Goal: Transaction & Acquisition: Obtain resource

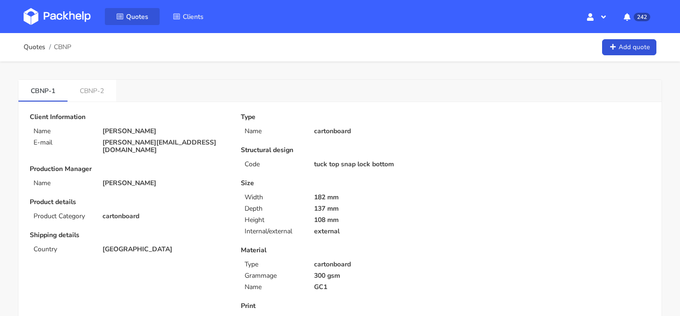
click at [129, 15] on span "Quotes" at bounding box center [137, 16] width 22 height 9
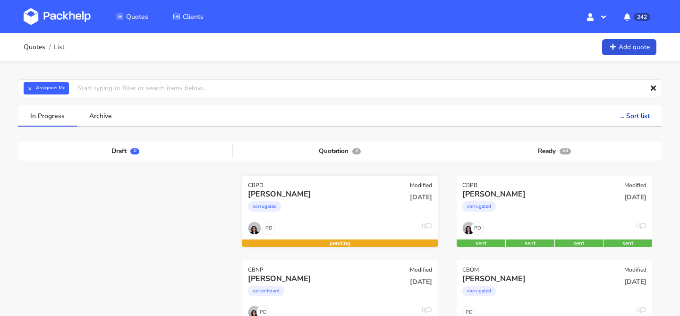
click at [324, 212] on div "corrugated" at bounding box center [310, 208] width 125 height 19
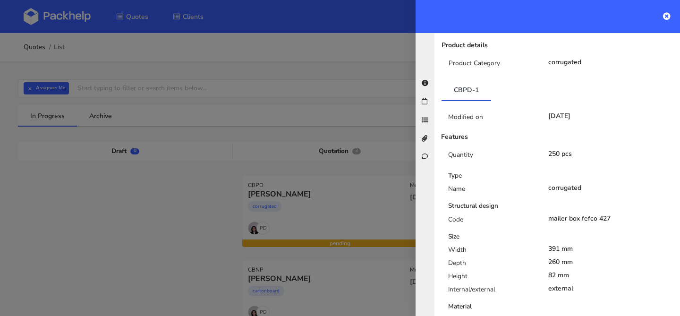
scroll to position [170, 0]
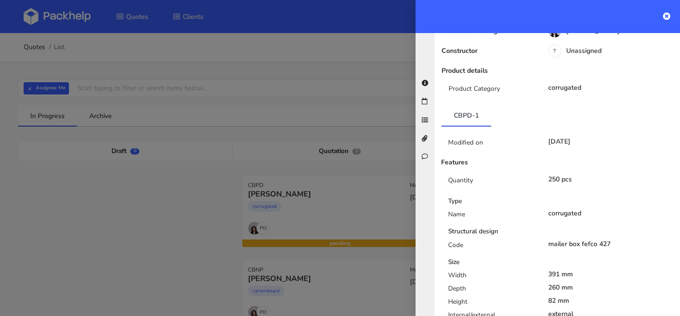
click at [187, 213] on div at bounding box center [340, 158] width 680 height 316
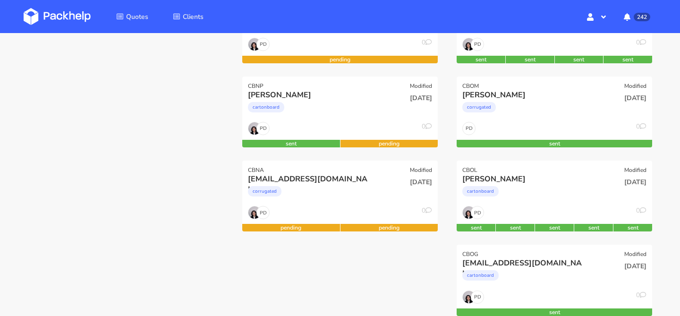
scroll to position [195, 0]
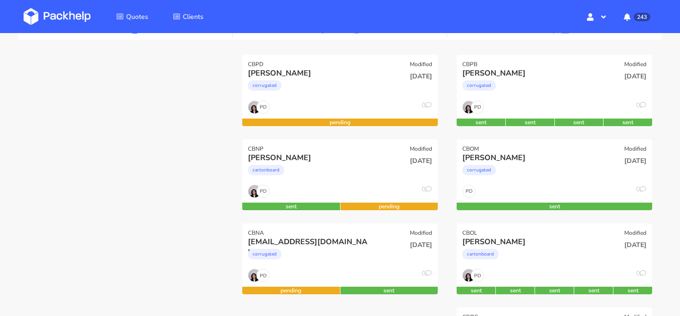
scroll to position [123, 0]
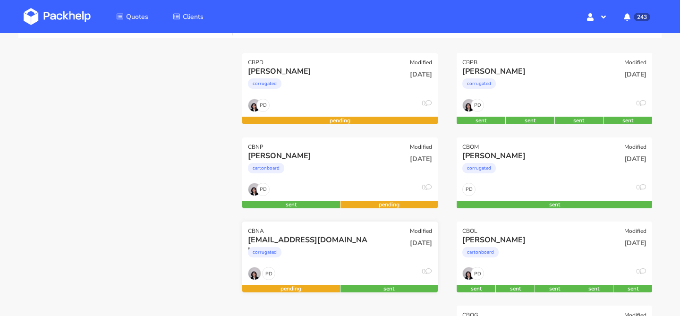
click at [360, 252] on div "corrugated" at bounding box center [310, 254] width 125 height 19
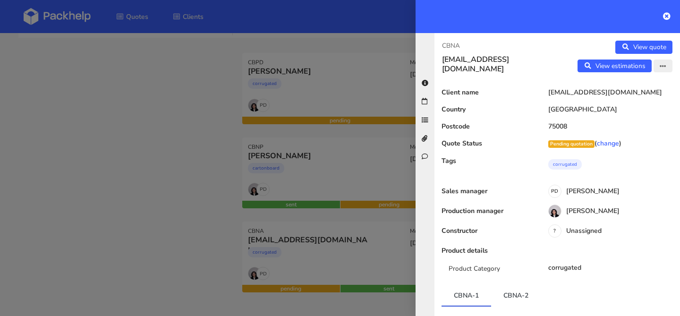
click at [661, 67] on icon "button" at bounding box center [662, 66] width 7 height 7
click at [646, 85] on link "Edit quote" at bounding box center [631, 86] width 83 height 16
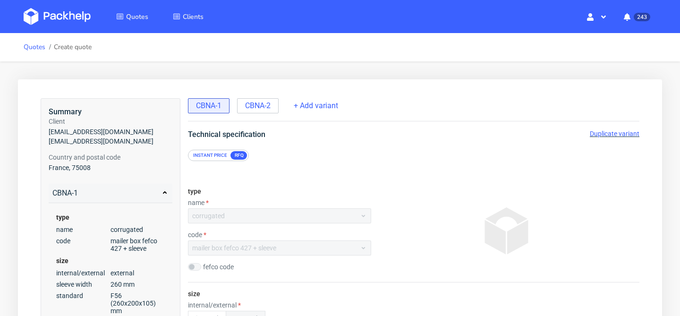
click at [35, 46] on link "Quotes" at bounding box center [35, 47] width 22 height 8
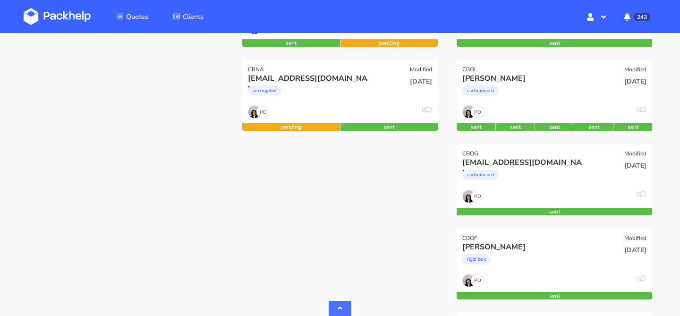
scroll to position [287, 0]
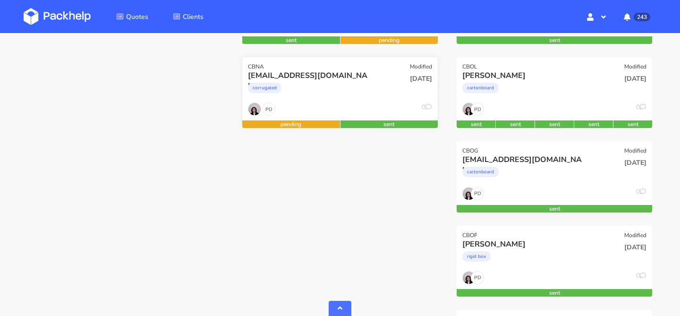
click at [374, 100] on div "[DATE]" at bounding box center [406, 86] width 66 height 32
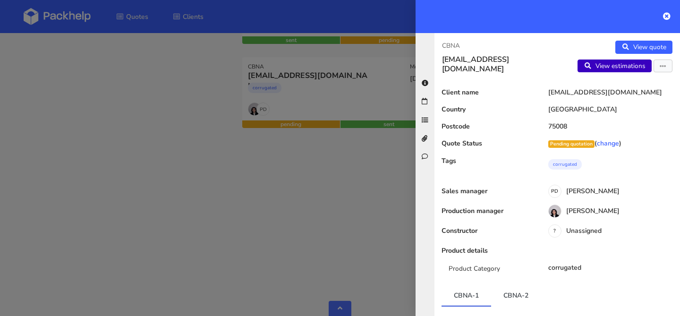
click at [631, 64] on link "View estimations" at bounding box center [614, 65] width 74 height 13
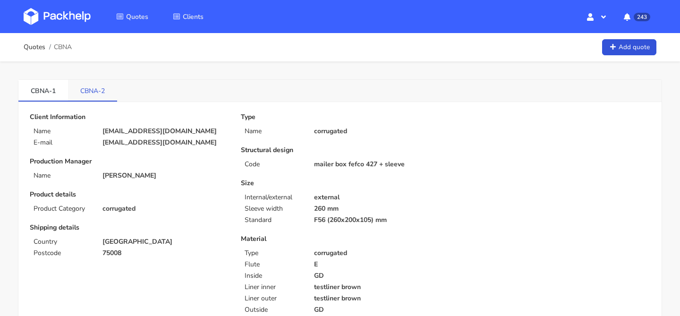
click at [107, 100] on link "CBNA-2" at bounding box center [92, 90] width 49 height 21
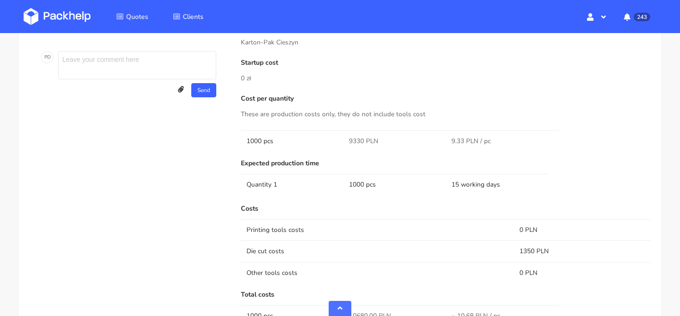
scroll to position [593, 0]
drag, startPoint x: 361, startPoint y: 141, endPoint x: 347, endPoint y: 141, distance: 13.7
click at [347, 141] on td "9330 PLN" at bounding box center [394, 142] width 102 height 21
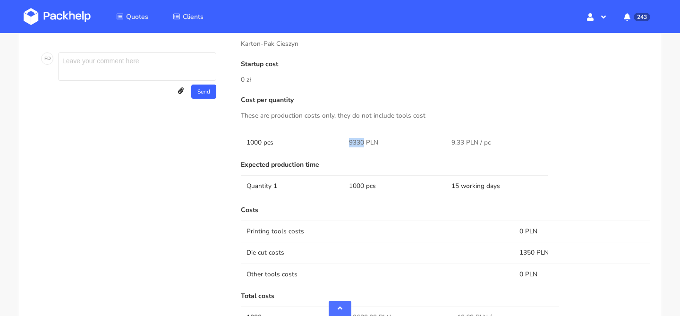
copy span "9330"
click at [526, 251] on td "1350 PLN" at bounding box center [581, 252] width 136 height 21
copy td "1350"
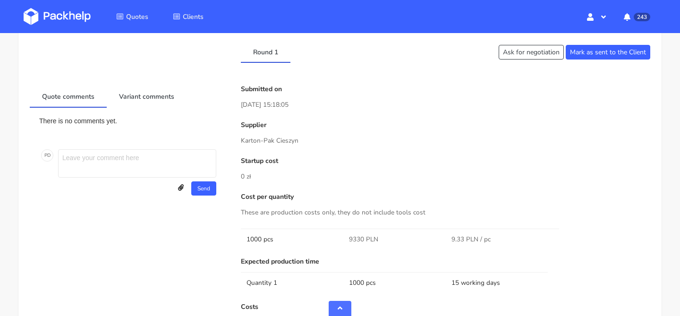
scroll to position [499, 0]
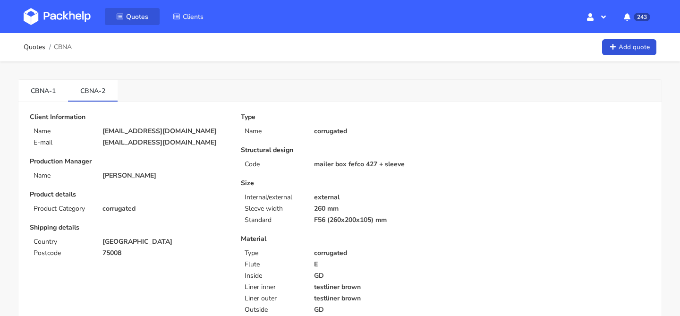
click at [131, 20] on span "Quotes" at bounding box center [137, 16] width 22 height 9
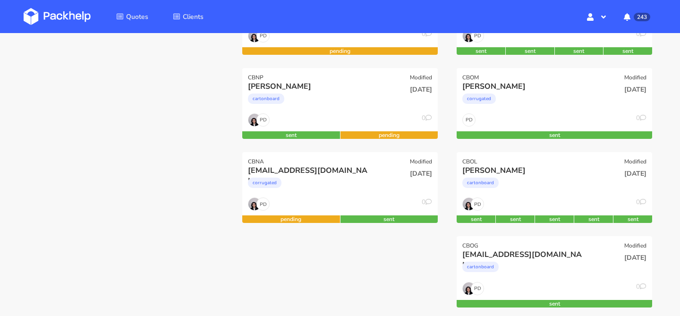
scroll to position [144, 0]
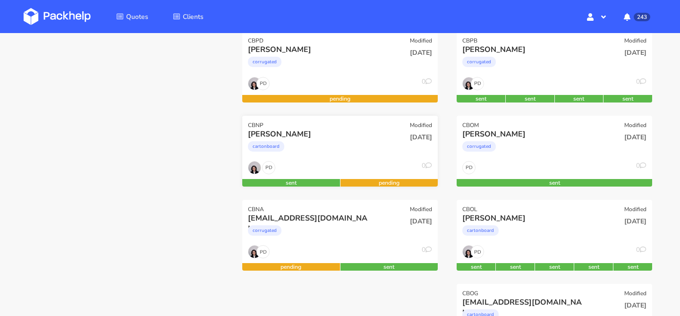
click at [361, 147] on div "cartonboard" at bounding box center [310, 148] width 125 height 19
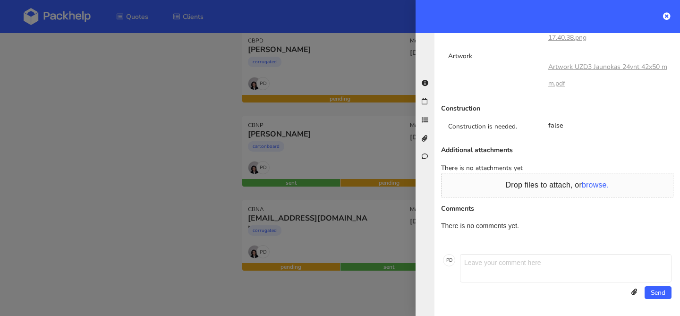
scroll to position [0, 0]
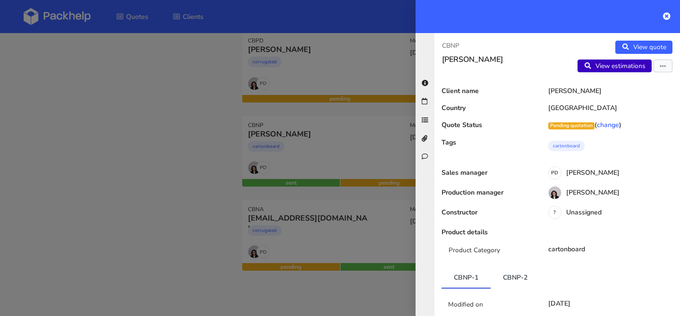
click at [628, 69] on link "View estimations" at bounding box center [614, 65] width 74 height 13
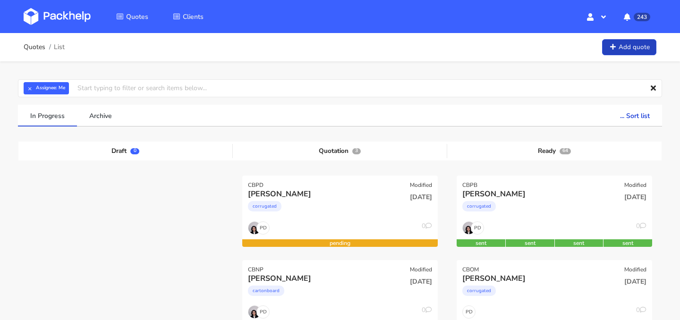
click at [630, 50] on link "Add quote" at bounding box center [629, 47] width 54 height 17
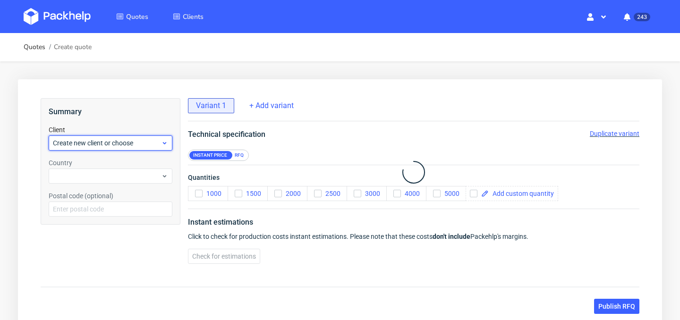
click at [154, 140] on span "Create new client or choose" at bounding box center [107, 142] width 108 height 9
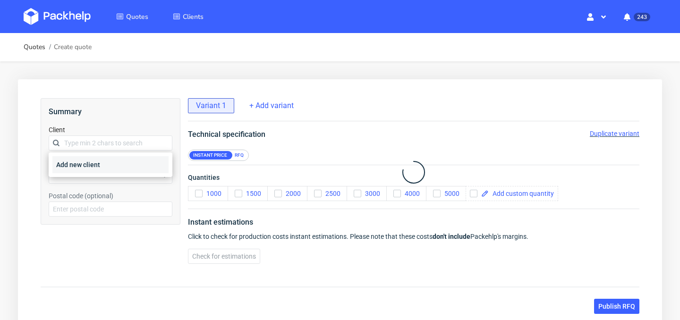
click at [152, 165] on div "Add new client" at bounding box center [110, 164] width 116 height 17
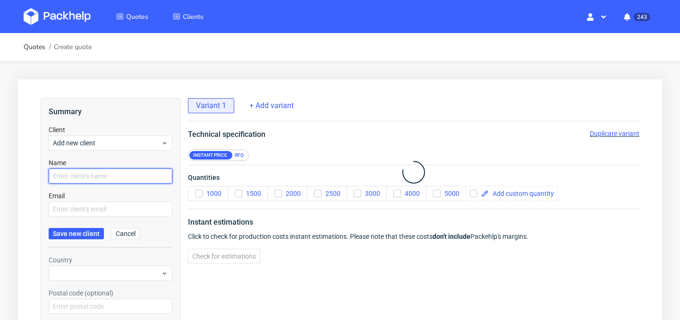
click at [131, 173] on input "text" at bounding box center [111, 175] width 124 height 15
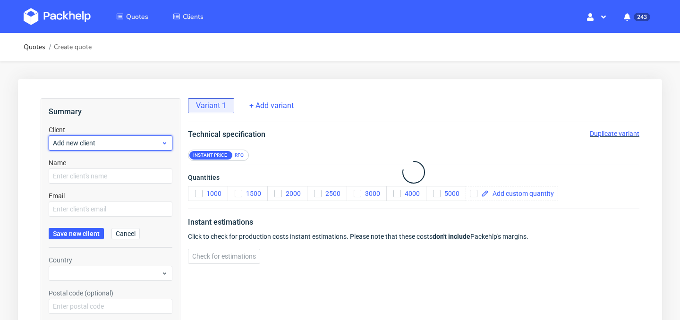
click at [127, 136] on div "Add new client" at bounding box center [111, 142] width 124 height 15
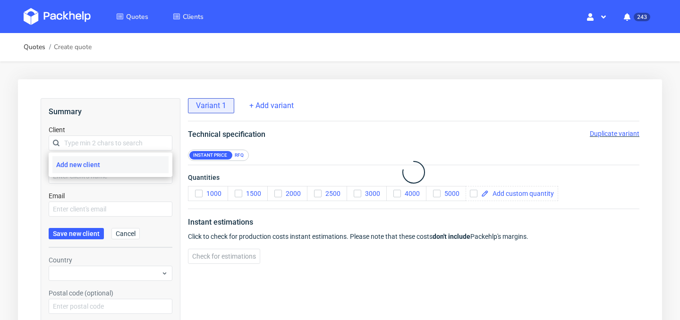
type input "^"
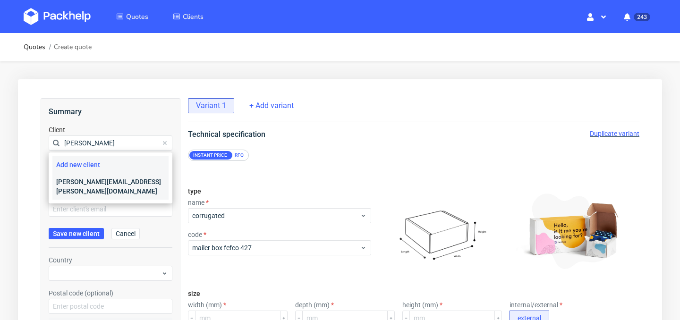
type input "[PERSON_NAME]"
click at [135, 180] on div "[PERSON_NAME][EMAIL_ADDRESS][PERSON_NAME][DOMAIN_NAME]" at bounding box center [110, 186] width 116 height 26
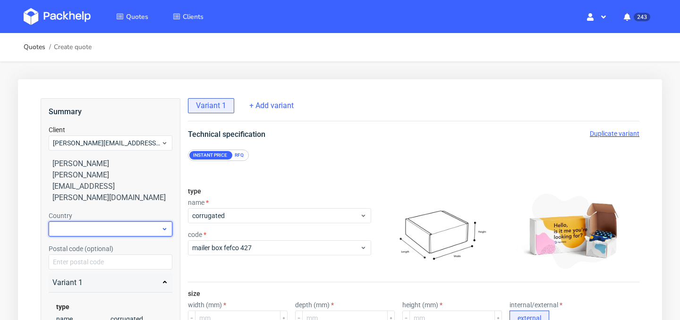
click at [145, 221] on div at bounding box center [111, 228] width 124 height 15
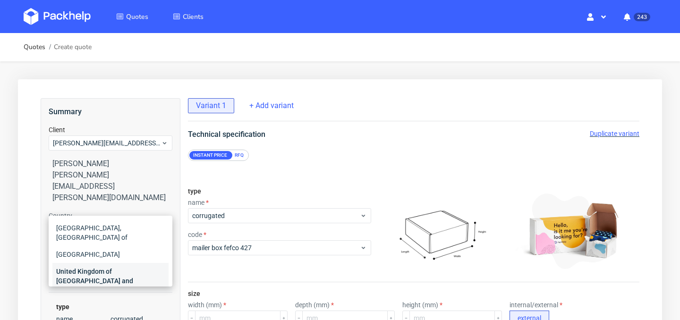
type input "united"
click at [132, 266] on div "United Kingdom of Great Britain and Northern Ireland" at bounding box center [110, 281] width 116 height 36
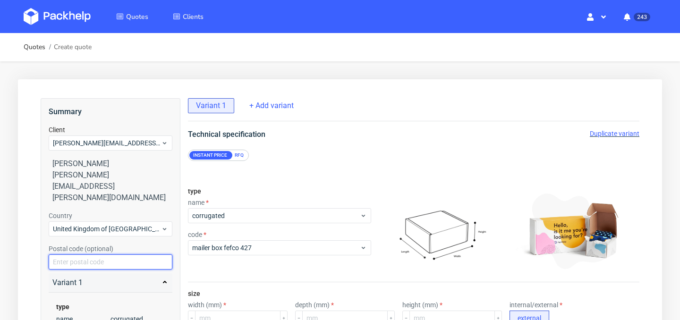
click at [151, 254] on input "text" at bounding box center [111, 261] width 124 height 15
paste input "DN327AG"
type input "DN327AG"
click at [92, 273] on div "Variant 1" at bounding box center [111, 282] width 124 height 19
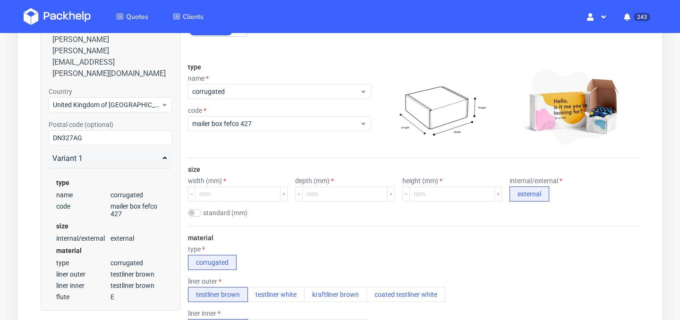
scroll to position [127, 0]
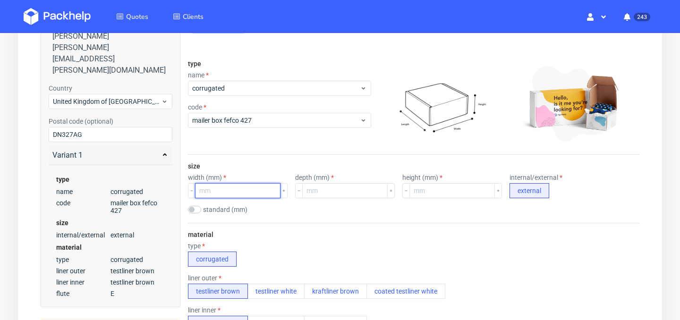
click at [249, 193] on input "number" at bounding box center [237, 190] width 85 height 15
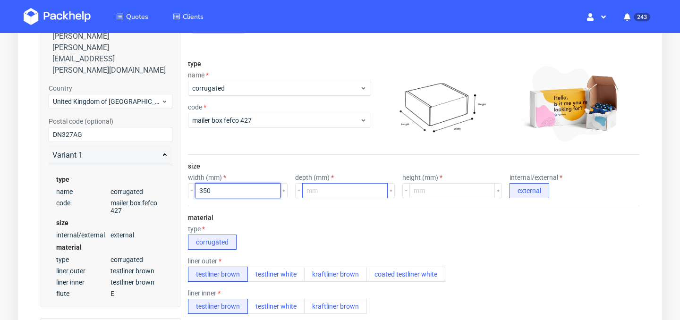
type input "350"
click at [345, 194] on input "number" at bounding box center [344, 190] width 85 height 15
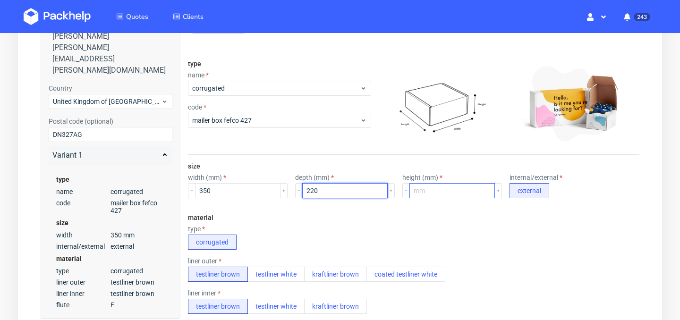
type input "220"
click at [443, 188] on input "number" at bounding box center [451, 190] width 85 height 15
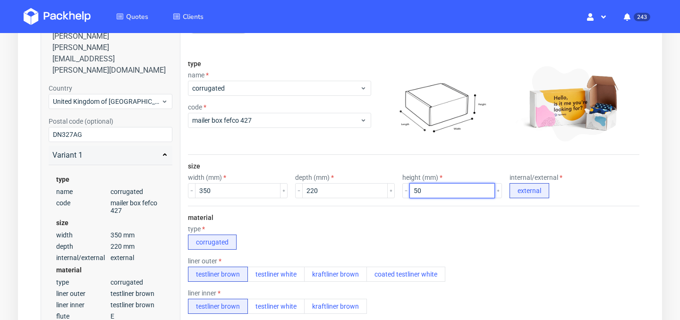
type input "50"
click at [404, 212] on div "material type corrugated liner outer testliner brown testliner white kraftliner…" at bounding box center [413, 297] width 451 height 182
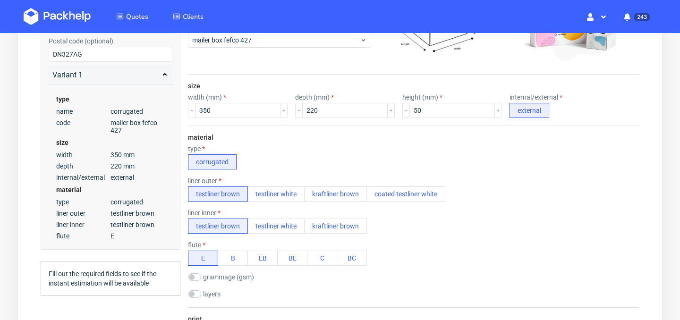
scroll to position [210, 0]
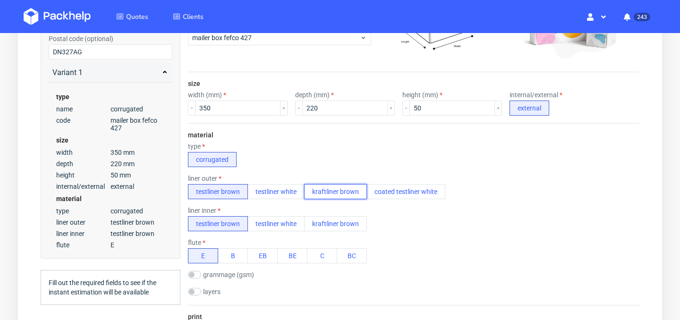
click at [336, 196] on button "kraftliner brown" at bounding box center [335, 191] width 63 height 15
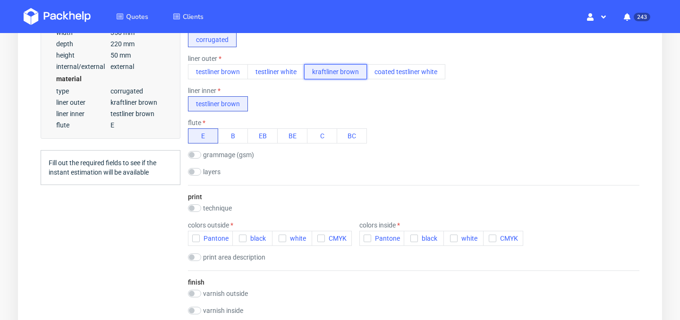
scroll to position [328, 0]
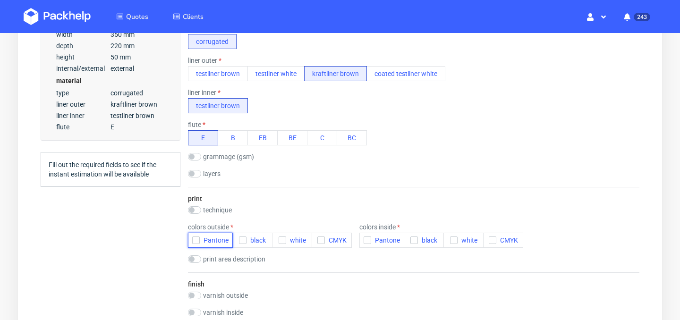
click at [193, 241] on icon "button" at bounding box center [196, 240] width 7 height 7
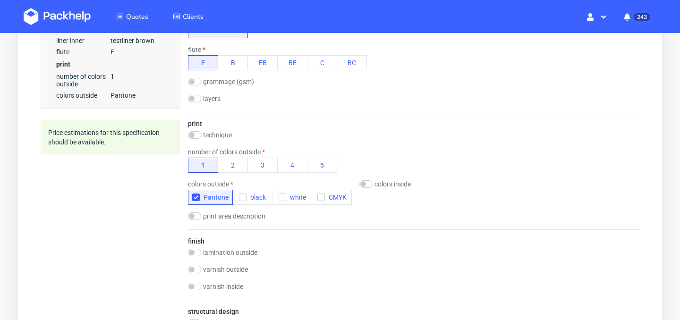
scroll to position [405, 0]
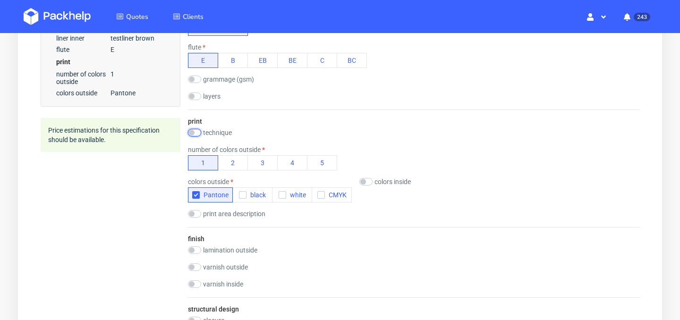
click at [193, 133] on input "checkbox" at bounding box center [194, 133] width 13 height 8
checkbox input "true"
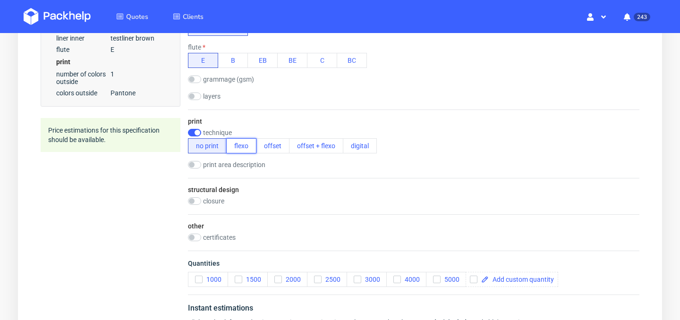
click at [241, 150] on button "flexo" at bounding box center [241, 145] width 30 height 15
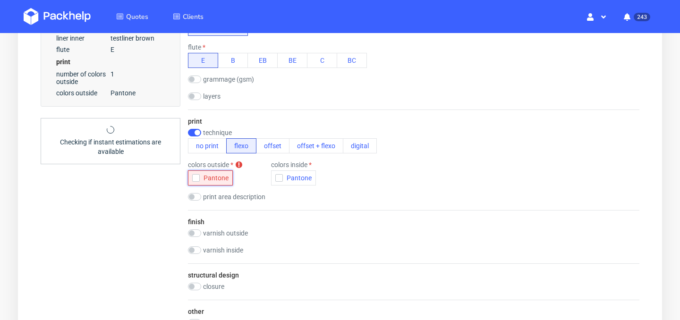
click at [196, 179] on icon "button" at bounding box center [196, 178] width 7 height 7
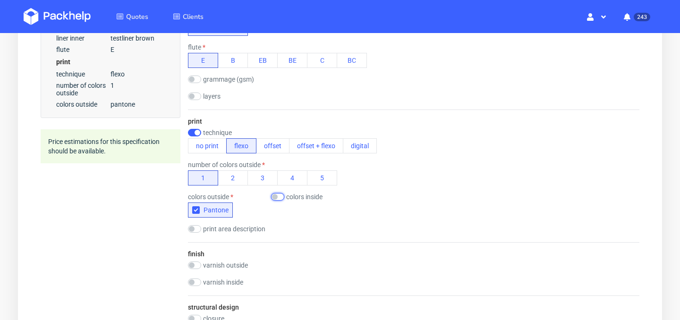
click at [278, 198] on input "checkbox" at bounding box center [277, 197] width 13 height 8
checkbox input "true"
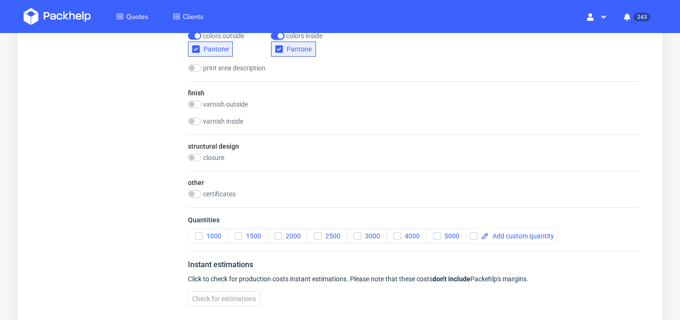
scroll to position [583, 0]
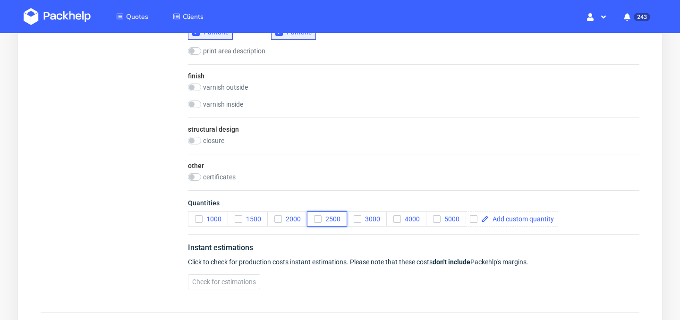
click at [318, 218] on use "button" at bounding box center [317, 219] width 4 height 3
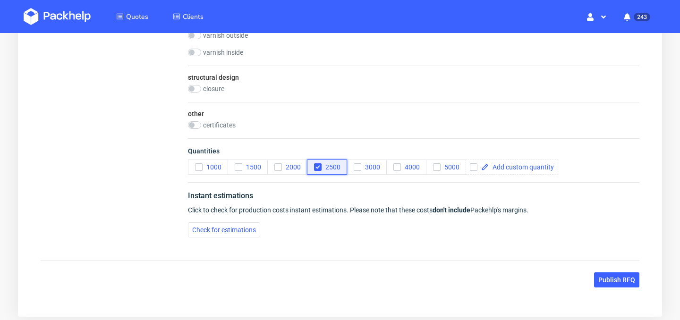
scroll to position [636, 0]
click at [243, 234] on button "Check for estimations" at bounding box center [224, 229] width 72 height 15
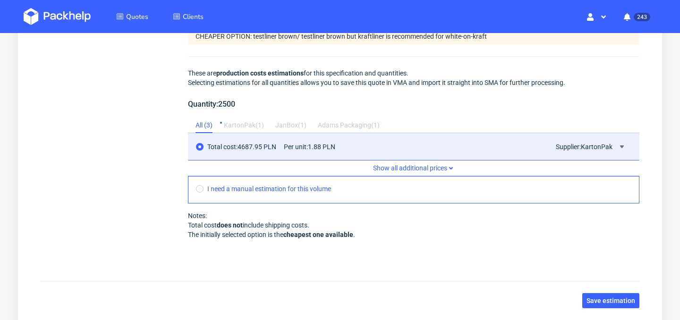
scroll to position [858, 0]
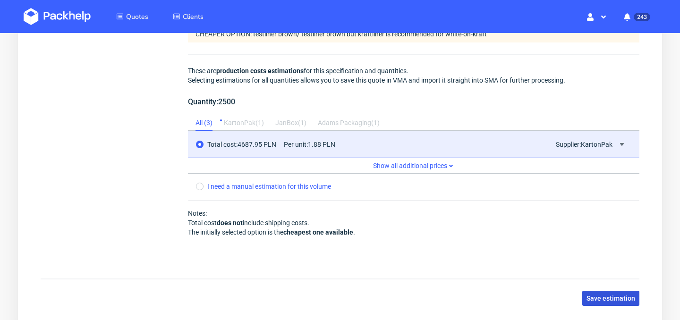
click at [605, 298] on span "Save estimation" at bounding box center [610, 298] width 49 height 7
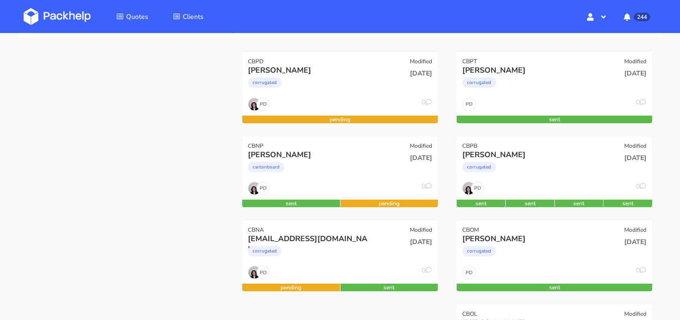
scroll to position [124, 0]
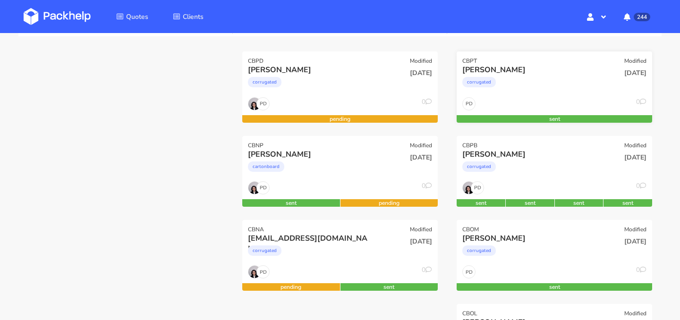
click at [550, 70] on div "[PERSON_NAME]" at bounding box center [524, 70] width 125 height 10
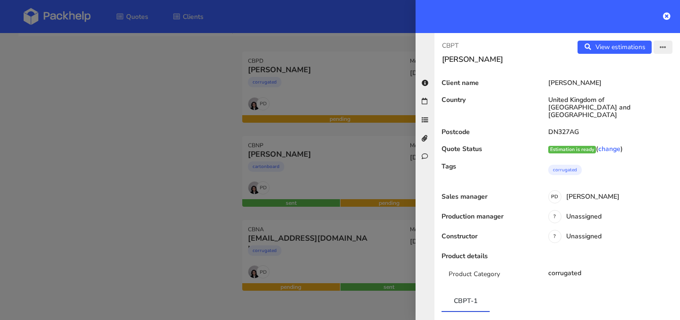
click at [666, 49] on button "button" at bounding box center [662, 47] width 19 height 13
click at [632, 83] on link "Edit quote" at bounding box center [631, 84] width 83 height 16
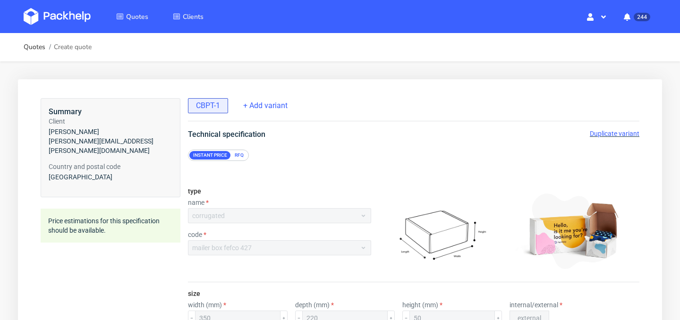
click at [607, 134] on span "Duplicate variant" at bounding box center [614, 134] width 50 height 8
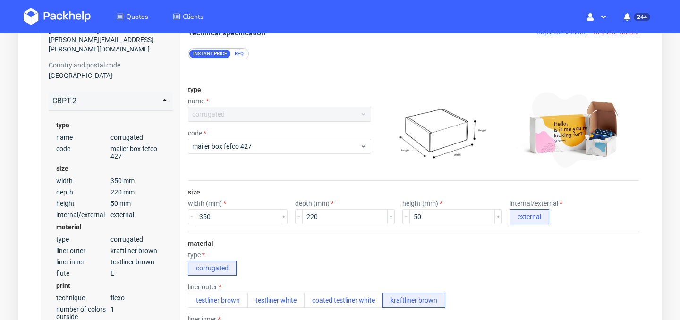
scroll to position [145, 0]
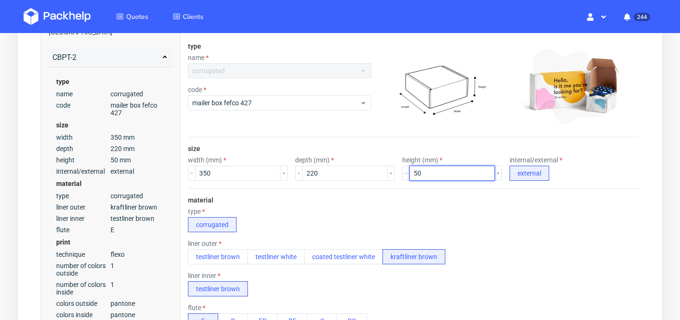
drag, startPoint x: 417, startPoint y: 171, endPoint x: 380, endPoint y: 171, distance: 36.3
click at [381, 171] on div "width (mm) 350 depth (mm) 220 height (mm) 50 internal/external external" at bounding box center [413, 168] width 451 height 25
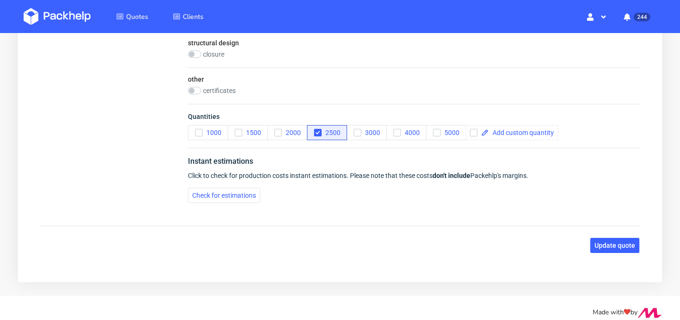
scroll to position [679, 0]
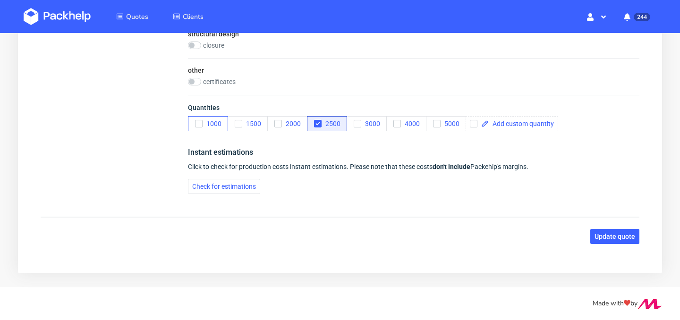
type input "100"
click at [200, 123] on icon "button" at bounding box center [198, 123] width 7 height 7
click at [319, 125] on icon "button" at bounding box center [317, 123] width 7 height 7
click at [241, 189] on span "Check for estimations" at bounding box center [224, 186] width 64 height 7
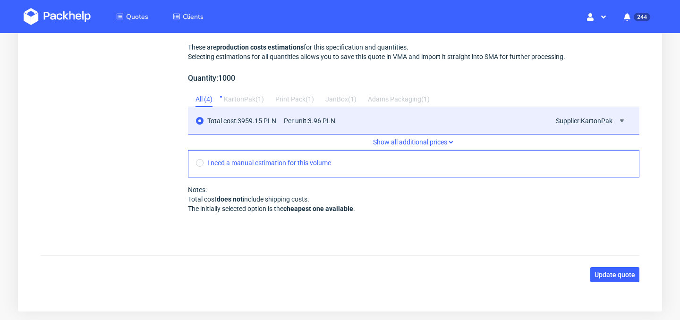
scroll to position [884, 0]
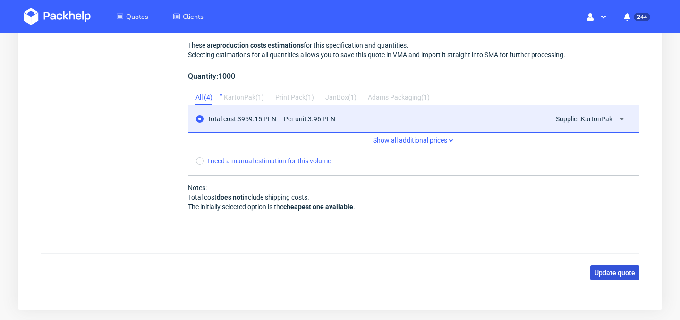
click at [613, 271] on span "Update quote" at bounding box center [614, 272] width 41 height 7
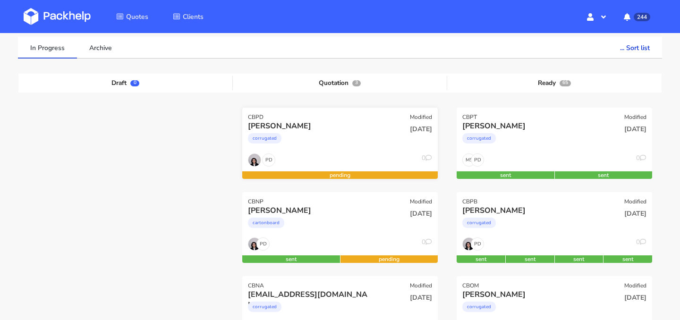
scroll to position [69, 0]
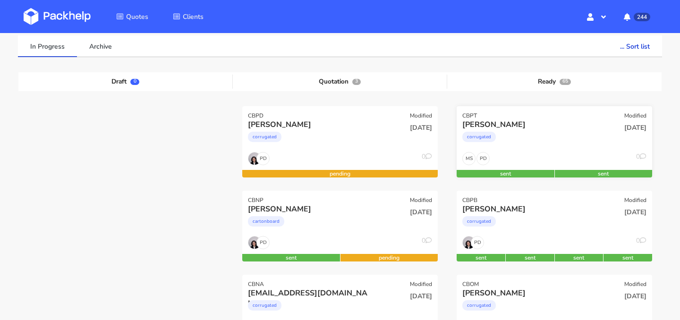
click at [541, 131] on div "corrugated" at bounding box center [524, 139] width 125 height 19
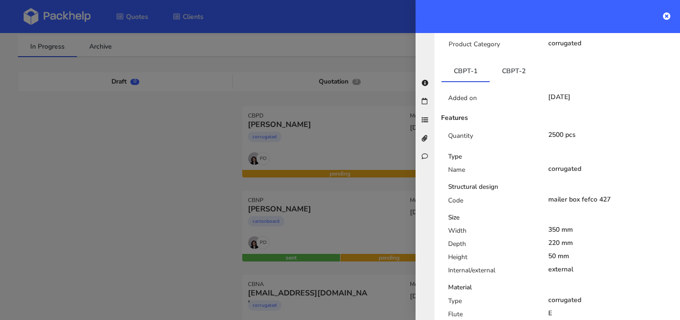
scroll to position [0, 0]
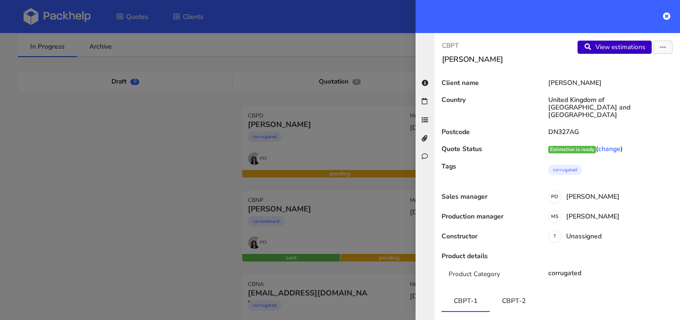
click at [601, 46] on link "View estimations" at bounding box center [614, 47] width 74 height 13
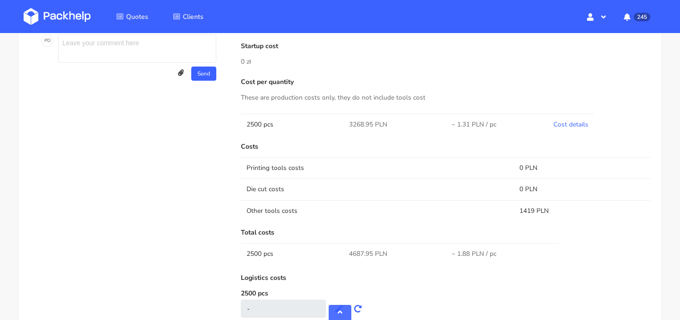
scroll to position [486, 0]
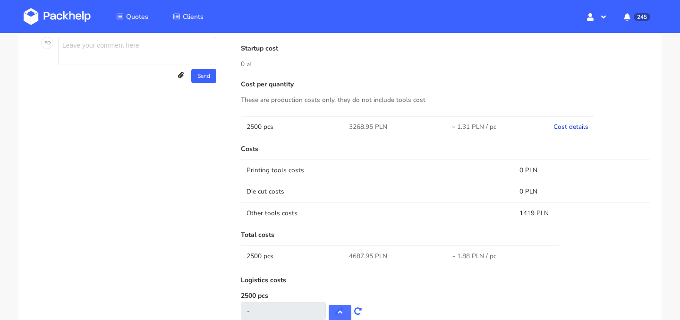
click at [582, 124] on link "Cost details" at bounding box center [570, 126] width 35 height 9
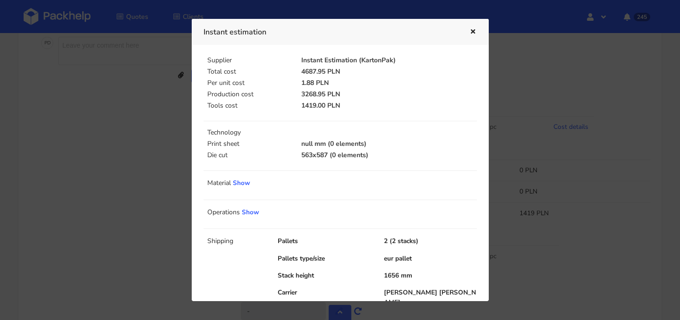
scroll to position [54, 0]
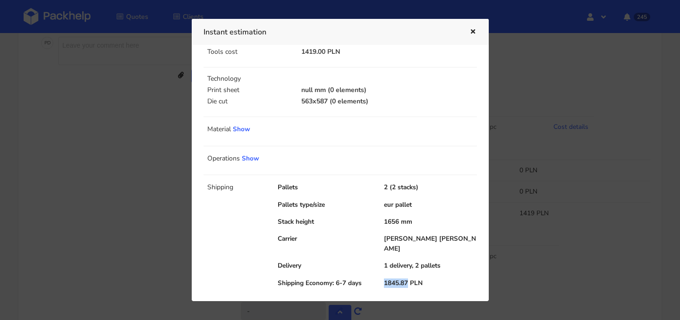
drag, startPoint x: 382, startPoint y: 273, endPoint x: 405, endPoint y: 273, distance: 23.1
click at [405, 278] on div "1845.87 PLN" at bounding box center [430, 282] width 106 height 9
copy div "1845.87"
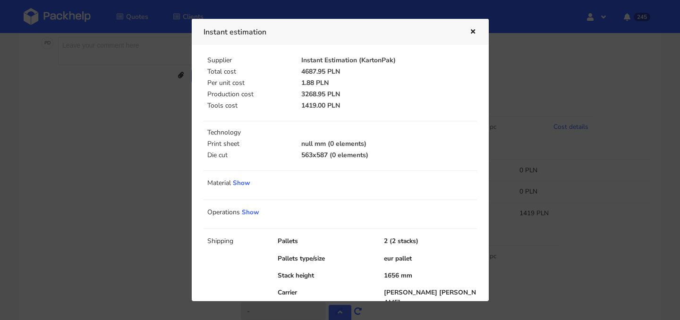
click at [470, 33] on icon "button" at bounding box center [473, 32] width 8 height 7
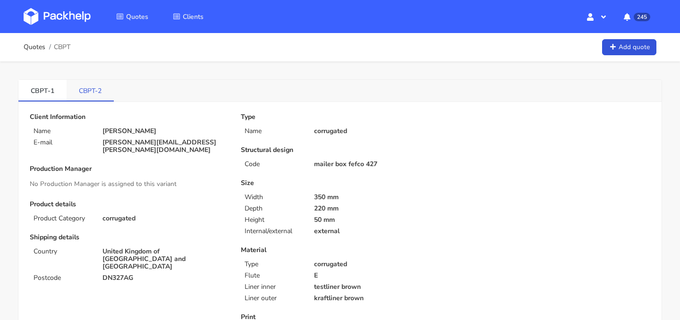
click at [80, 84] on link "CBPT-2" at bounding box center [90, 90] width 47 height 21
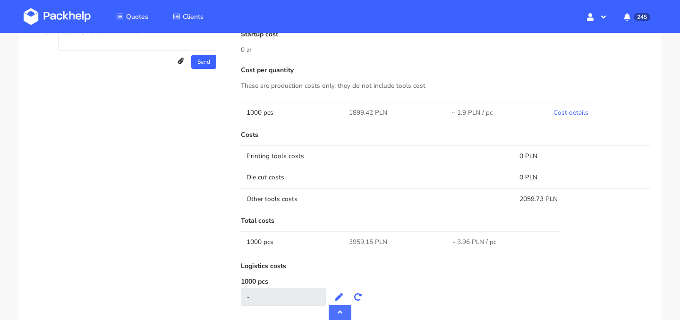
scroll to position [484, 0]
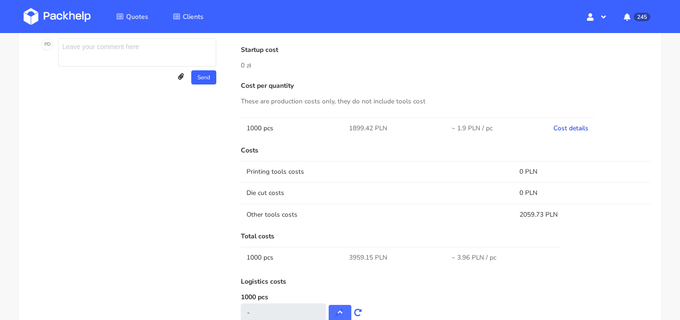
click at [578, 129] on link "Cost details" at bounding box center [570, 128] width 35 height 9
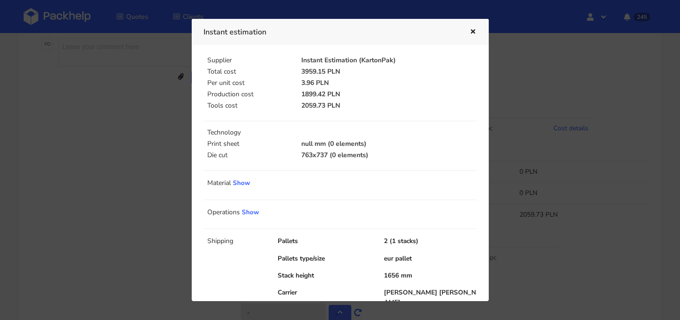
scroll to position [54, 0]
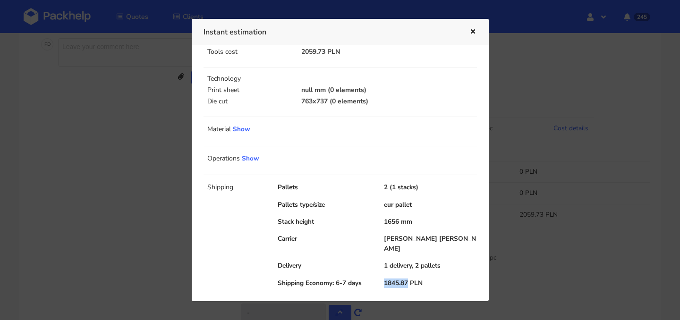
drag, startPoint x: 406, startPoint y: 272, endPoint x: 368, endPoint y: 271, distance: 38.2
click at [368, 278] on div "Shipping Economy: 6-7 days 1845.87 PLN" at bounding box center [377, 282] width 212 height 9
copy div "1845.87"
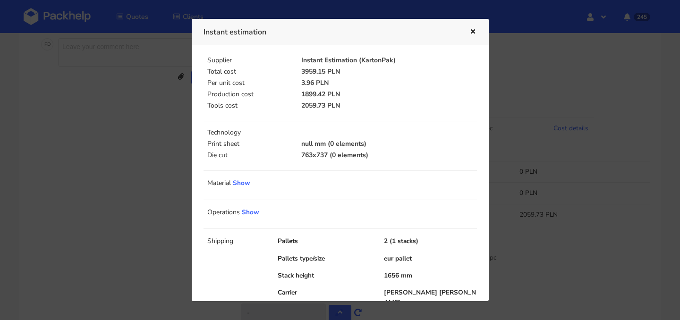
click at [469, 27] on button "button" at bounding box center [471, 32] width 10 height 12
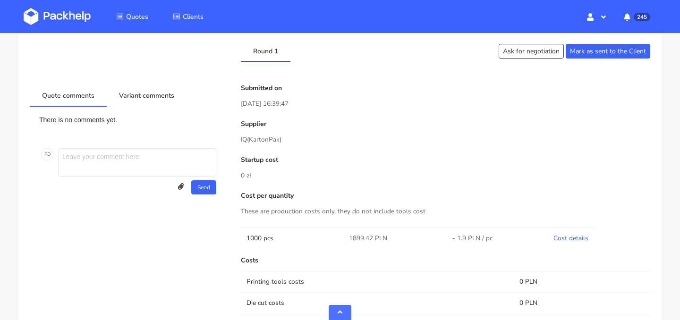
scroll to position [428, 0]
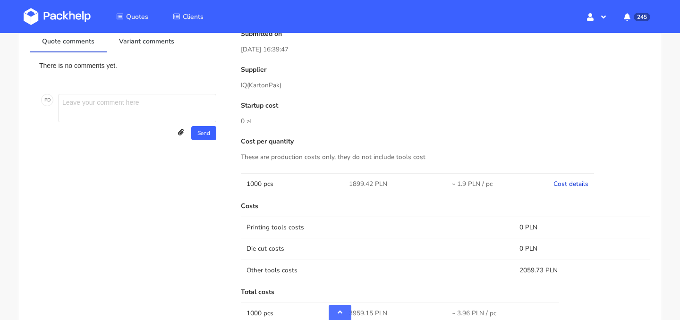
click at [566, 185] on link "Cost details" at bounding box center [570, 183] width 35 height 9
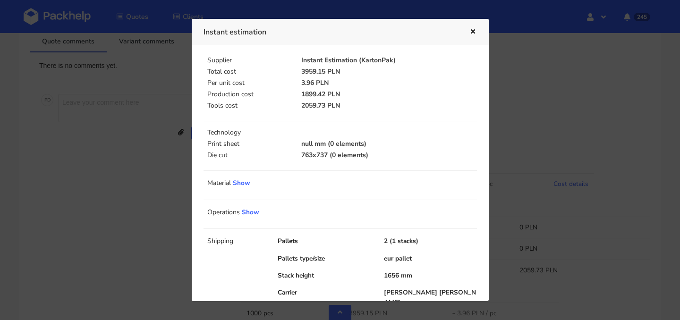
scroll to position [54, 0]
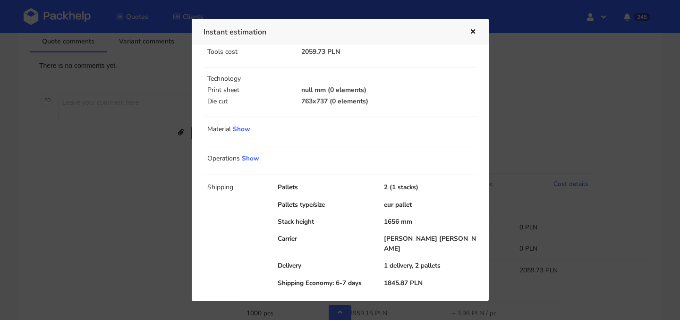
click at [467, 28] on button "button" at bounding box center [471, 32] width 10 height 12
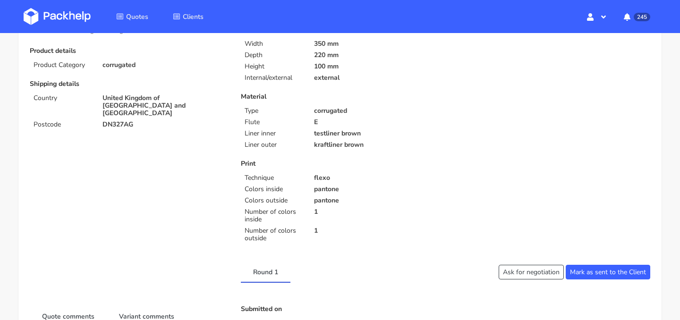
scroll to position [0, 0]
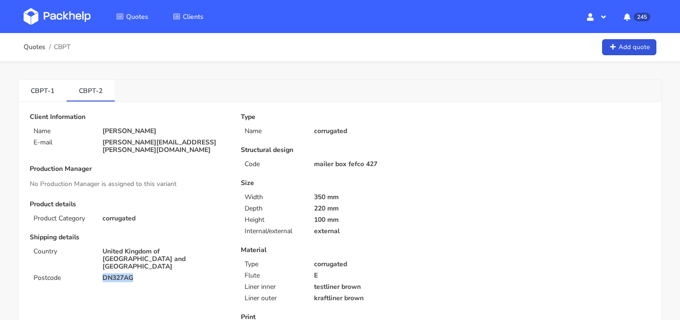
drag, startPoint x: 143, startPoint y: 265, endPoint x: 104, endPoint y: 264, distance: 39.6
click at [104, 274] on p "DN327AG" at bounding box center [164, 278] width 125 height 8
copy p "DN327AG"
